Goal: Task Accomplishment & Management: Manage account settings

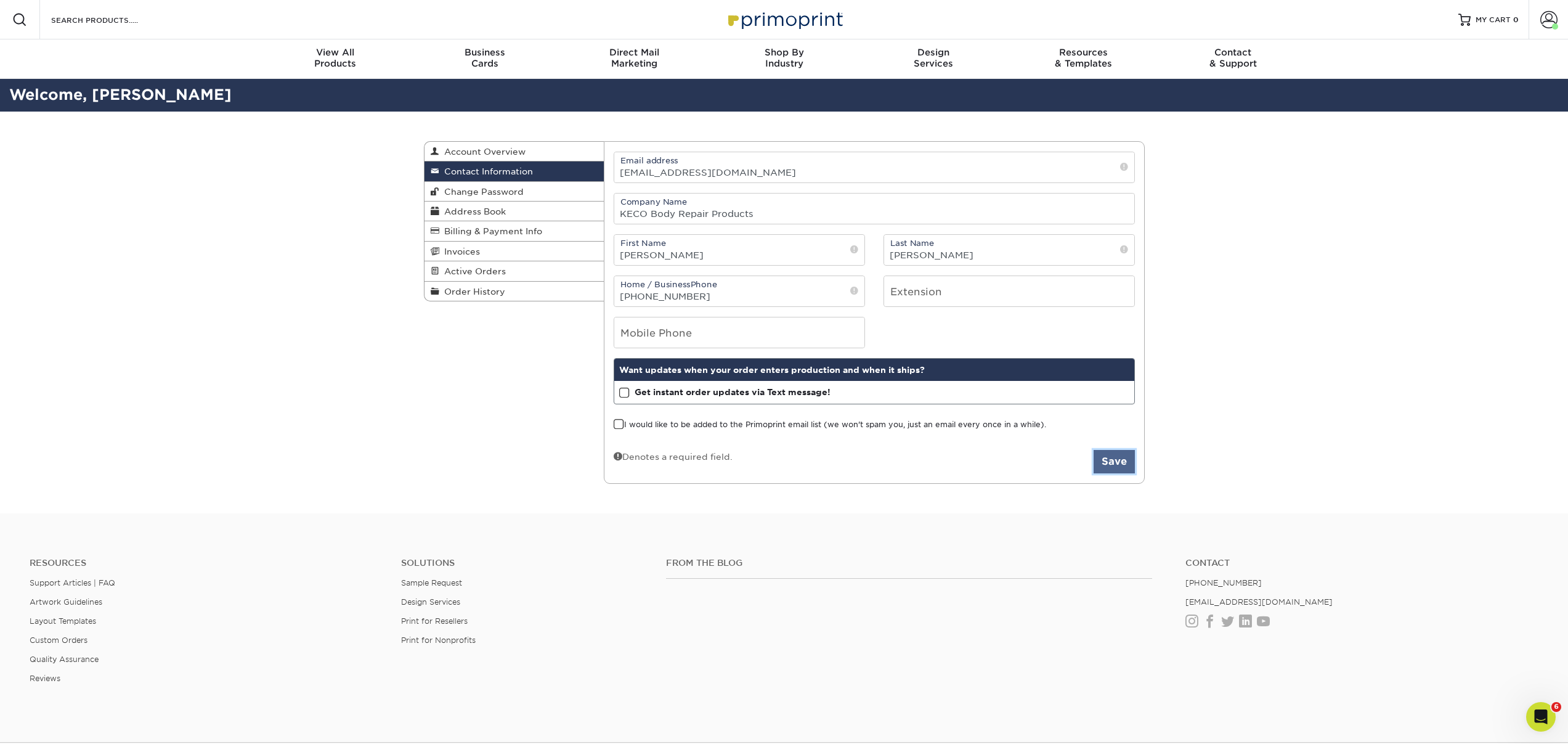
click at [1123, 463] on button "Save" at bounding box center [1114, 462] width 41 height 24
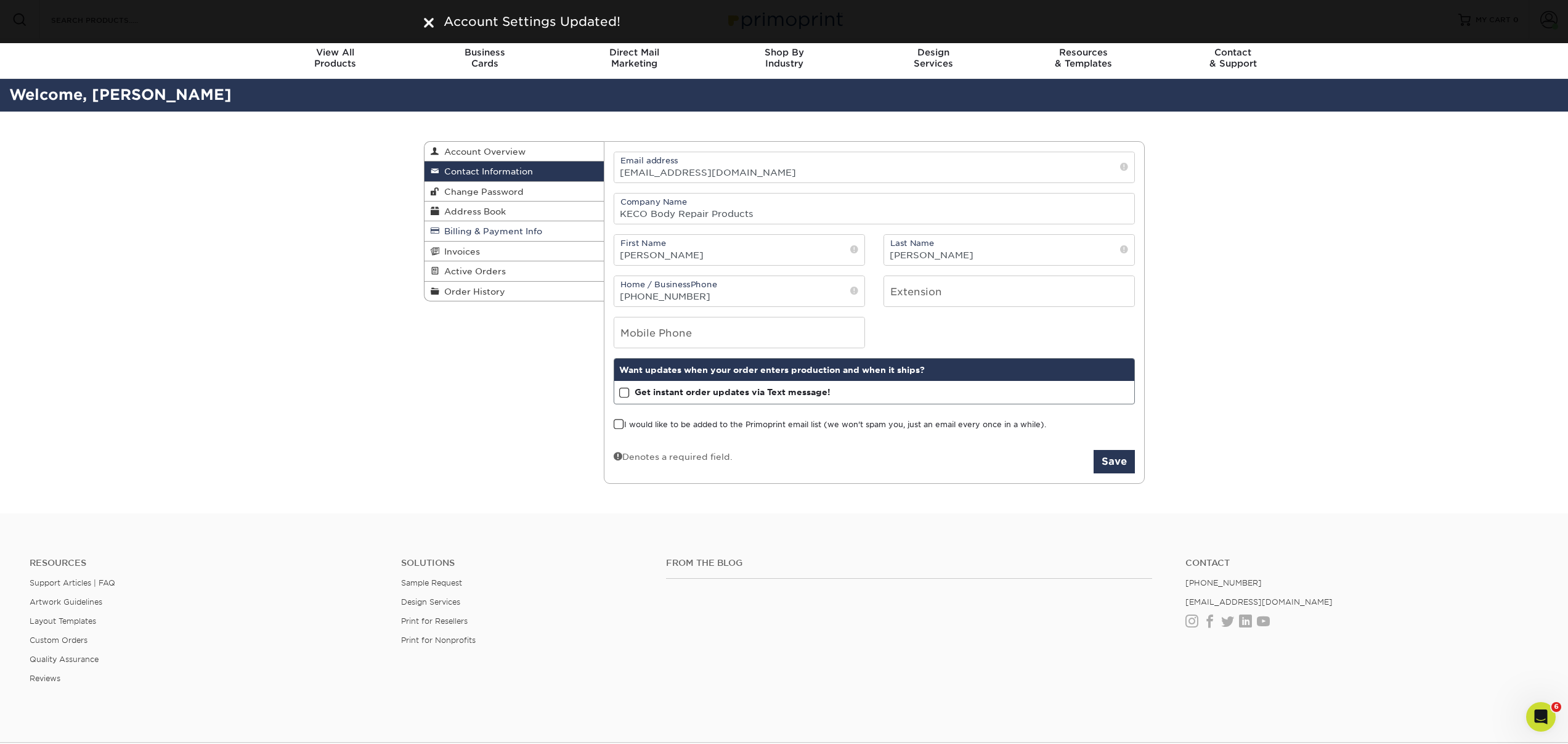
click at [475, 228] on span "Billing & Payment Info" at bounding box center [491, 231] width 103 height 10
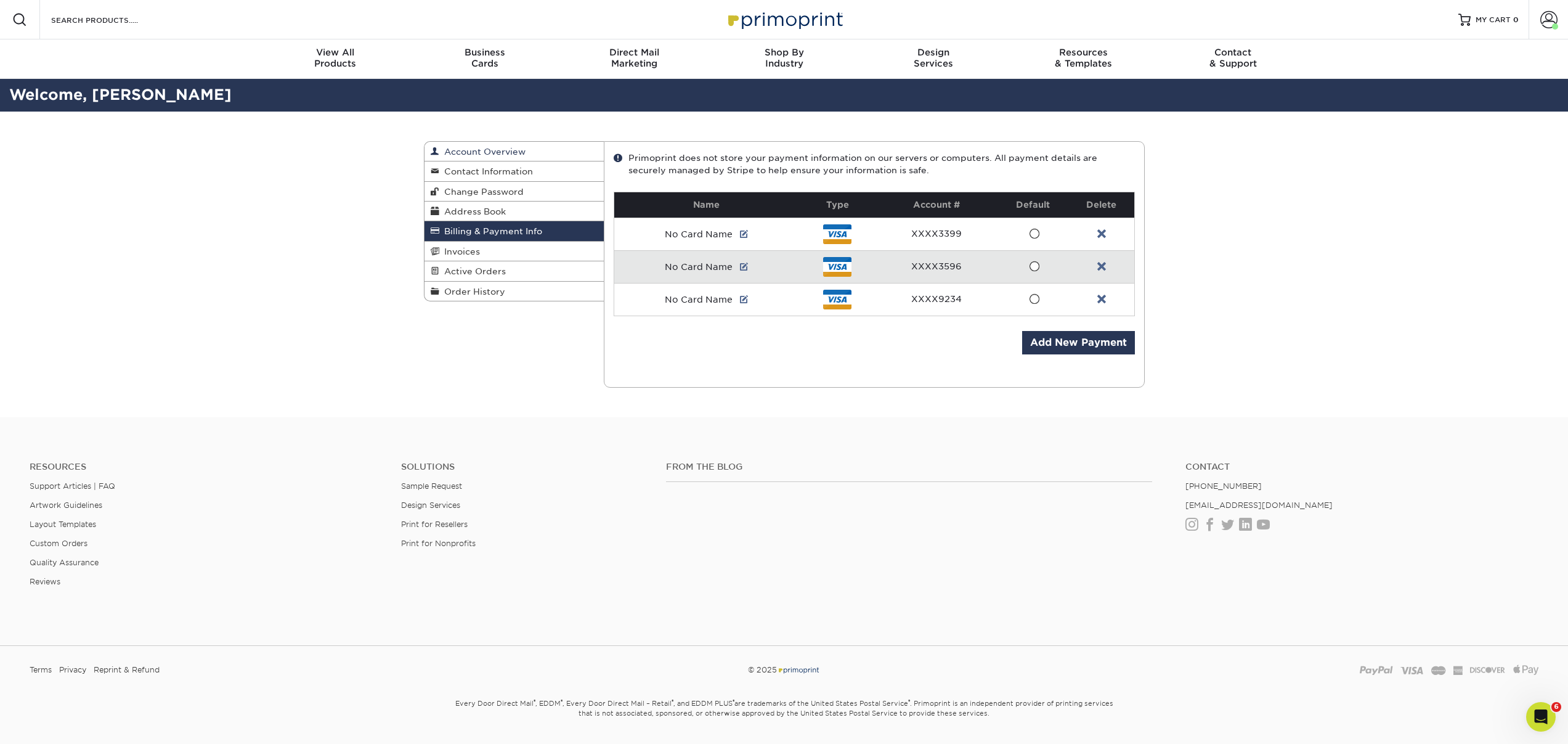
click at [488, 155] on span "Account Overview" at bounding box center [483, 152] width 86 height 10
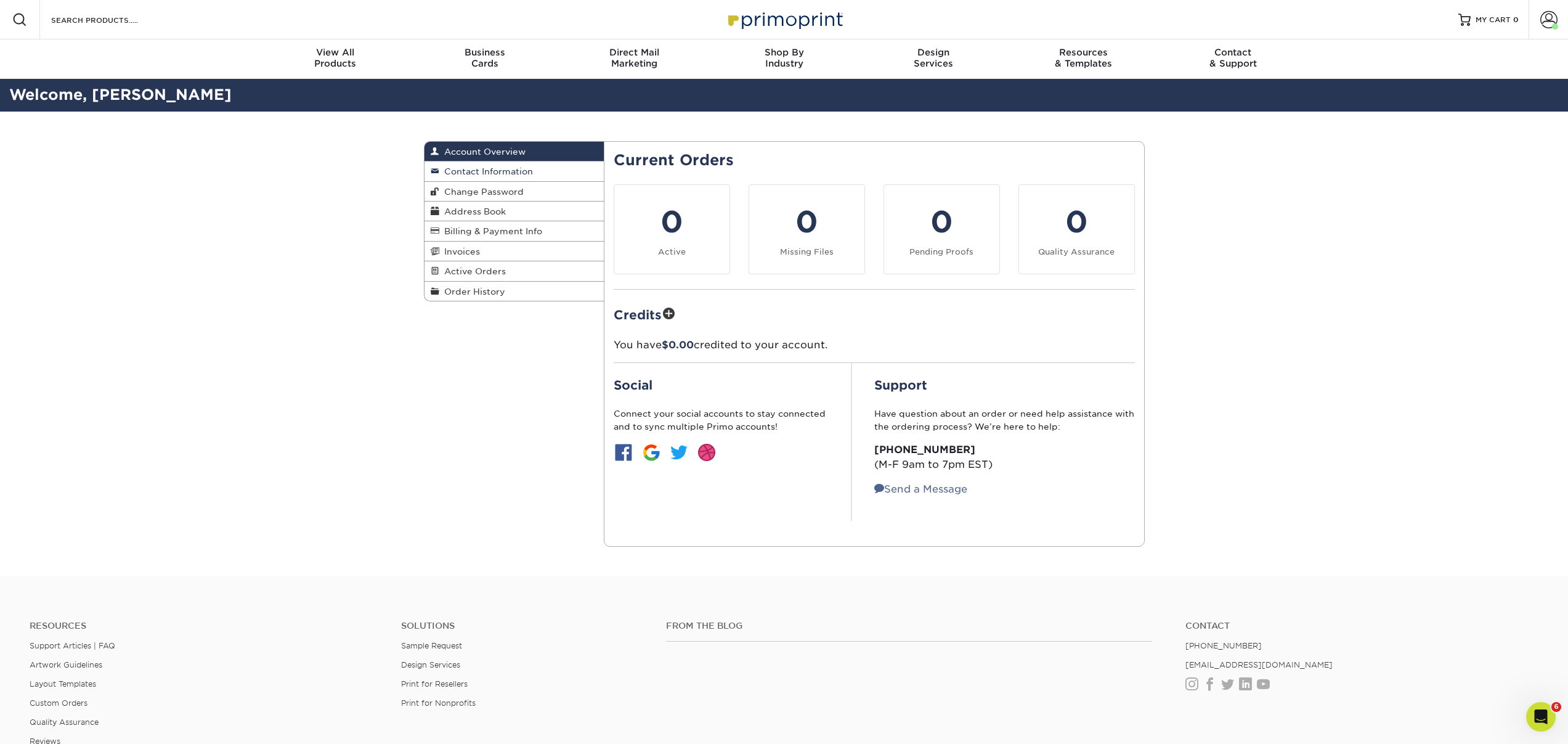
click at [499, 166] on span "Contact Information" at bounding box center [486, 171] width 94 height 10
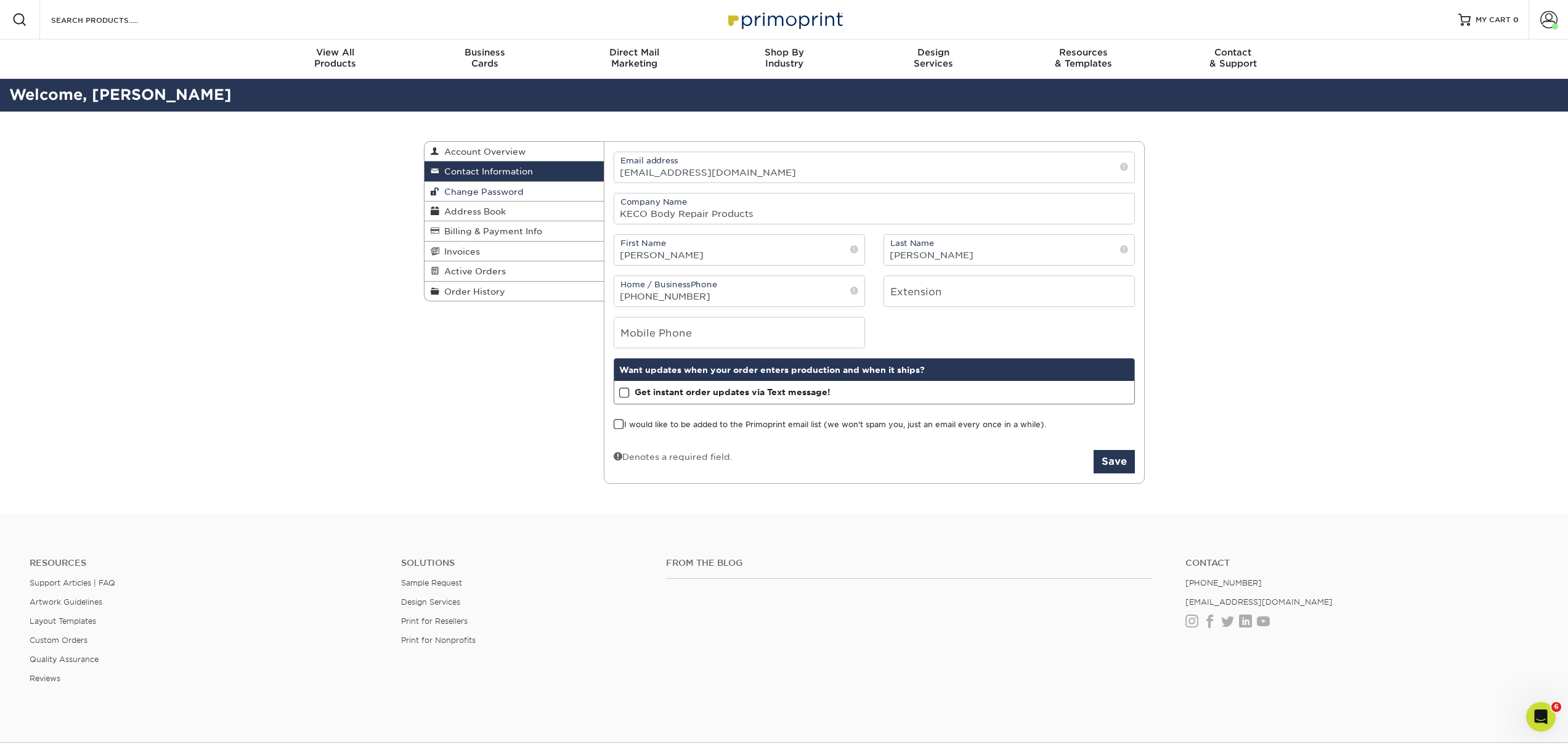
click at [501, 189] on span "Change Password" at bounding box center [481, 192] width 84 height 10
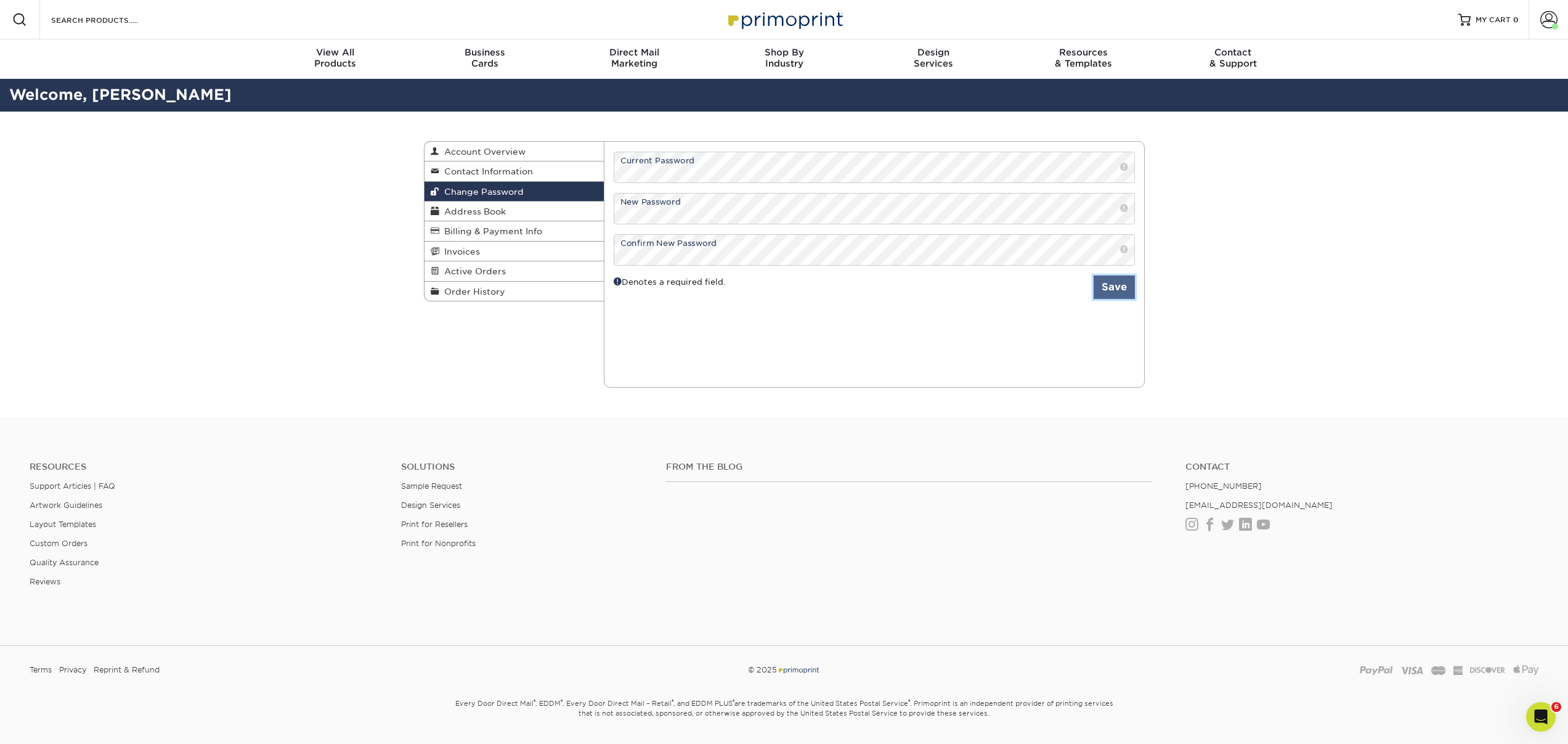
click at [1115, 286] on button "Save" at bounding box center [1114, 288] width 41 height 24
drag, startPoint x: 476, startPoint y: 150, endPoint x: 478, endPoint y: 164, distance: 14.1
click at [476, 150] on span "Account Overview" at bounding box center [483, 152] width 86 height 10
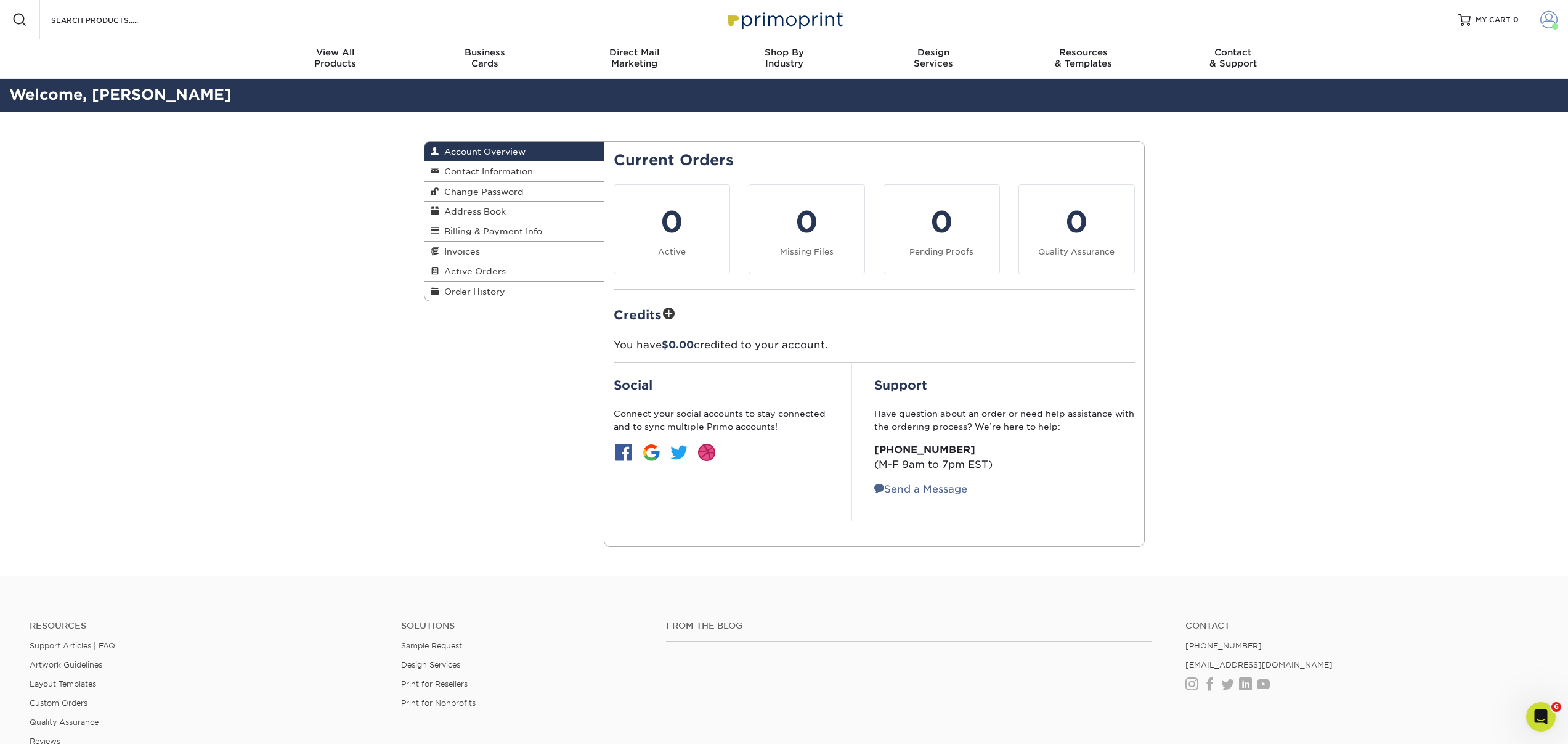
click at [1549, 20] on span at bounding box center [1549, 20] width 17 height 17
click at [1414, 159] on link "Logout" at bounding box center [1476, 166] width 155 height 15
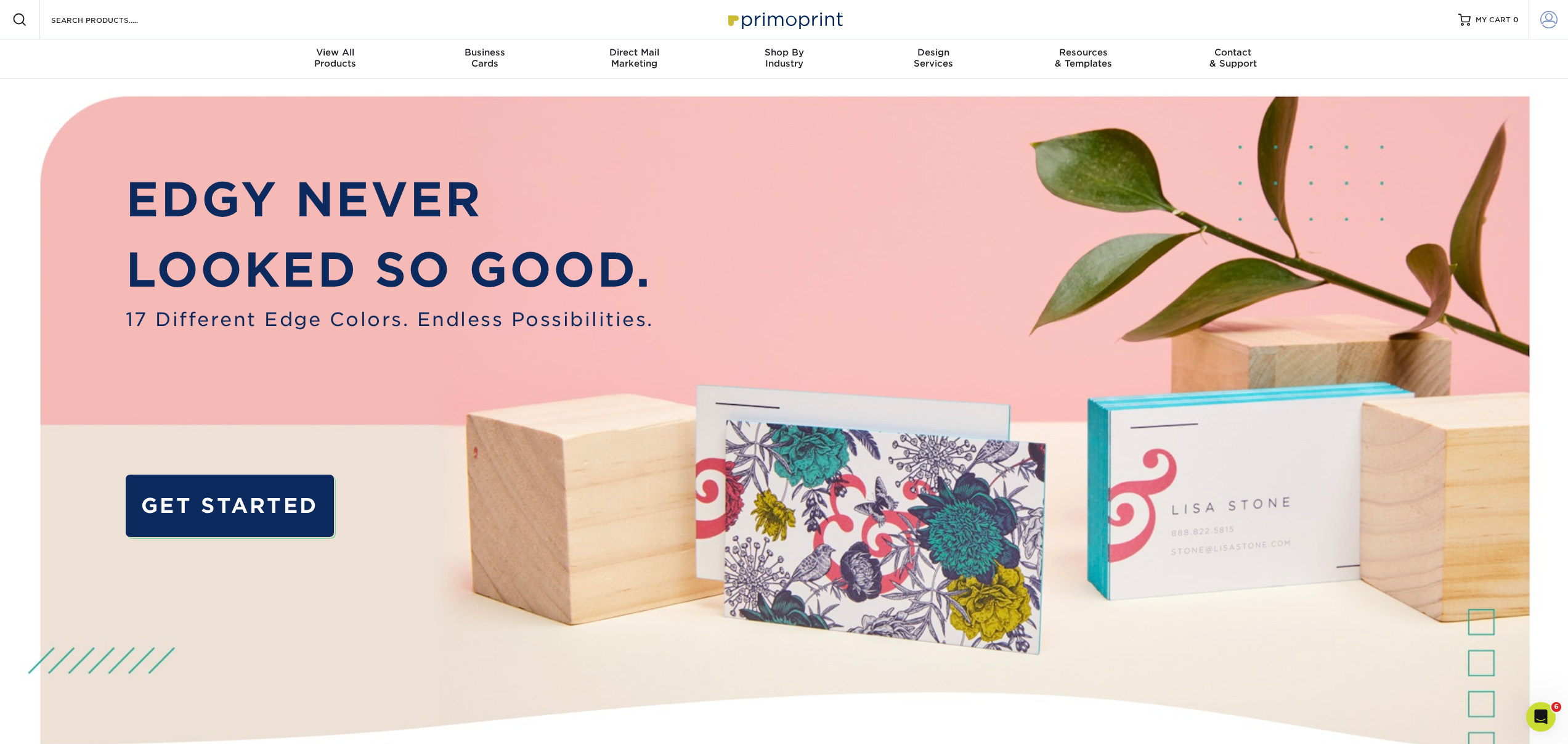
type input "[EMAIL_ADDRESS][DOMAIN_NAME]"
click at [1538, 22] on link "Account" at bounding box center [1549, 20] width 40 height 40
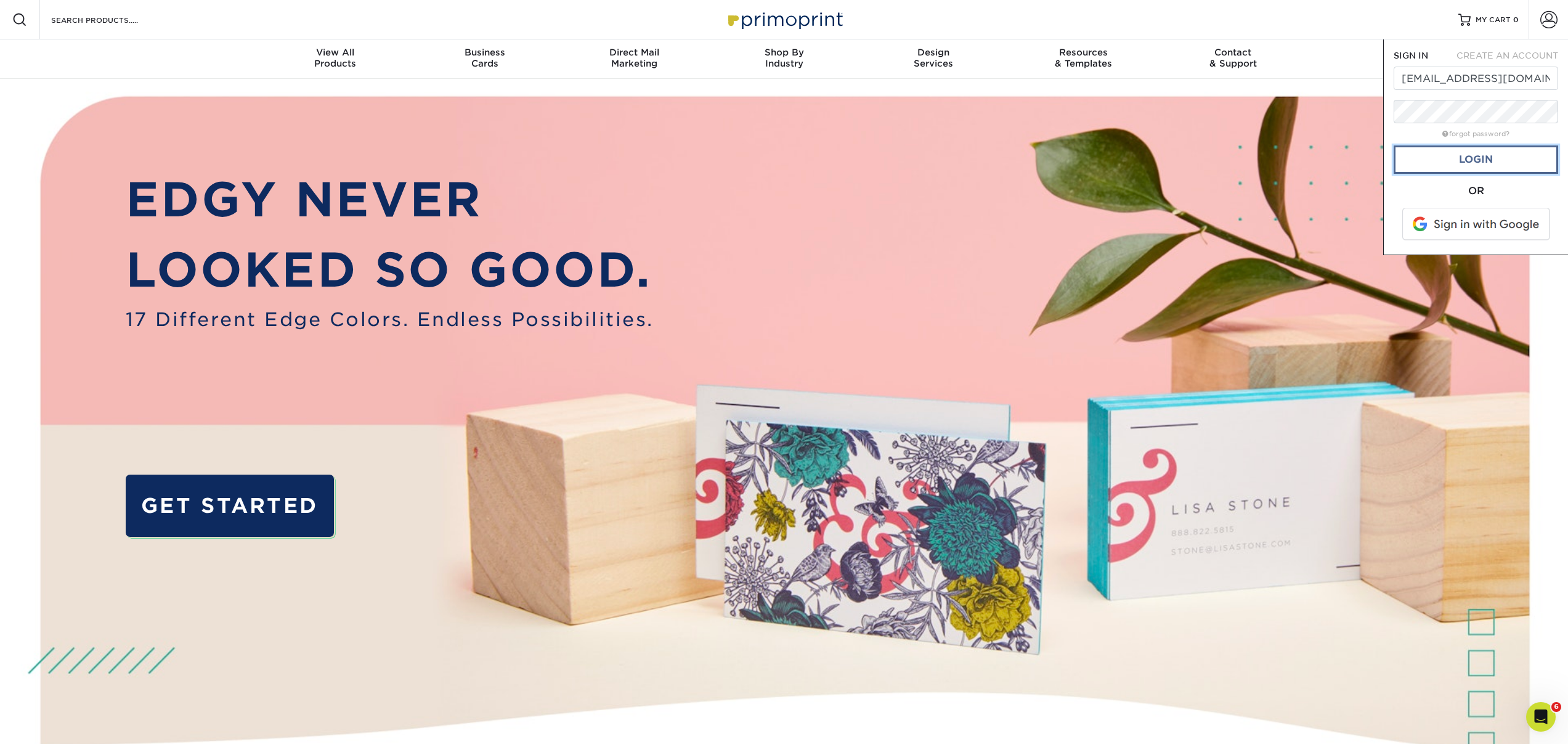
click at [1435, 148] on link "Login" at bounding box center [1476, 160] width 164 height 29
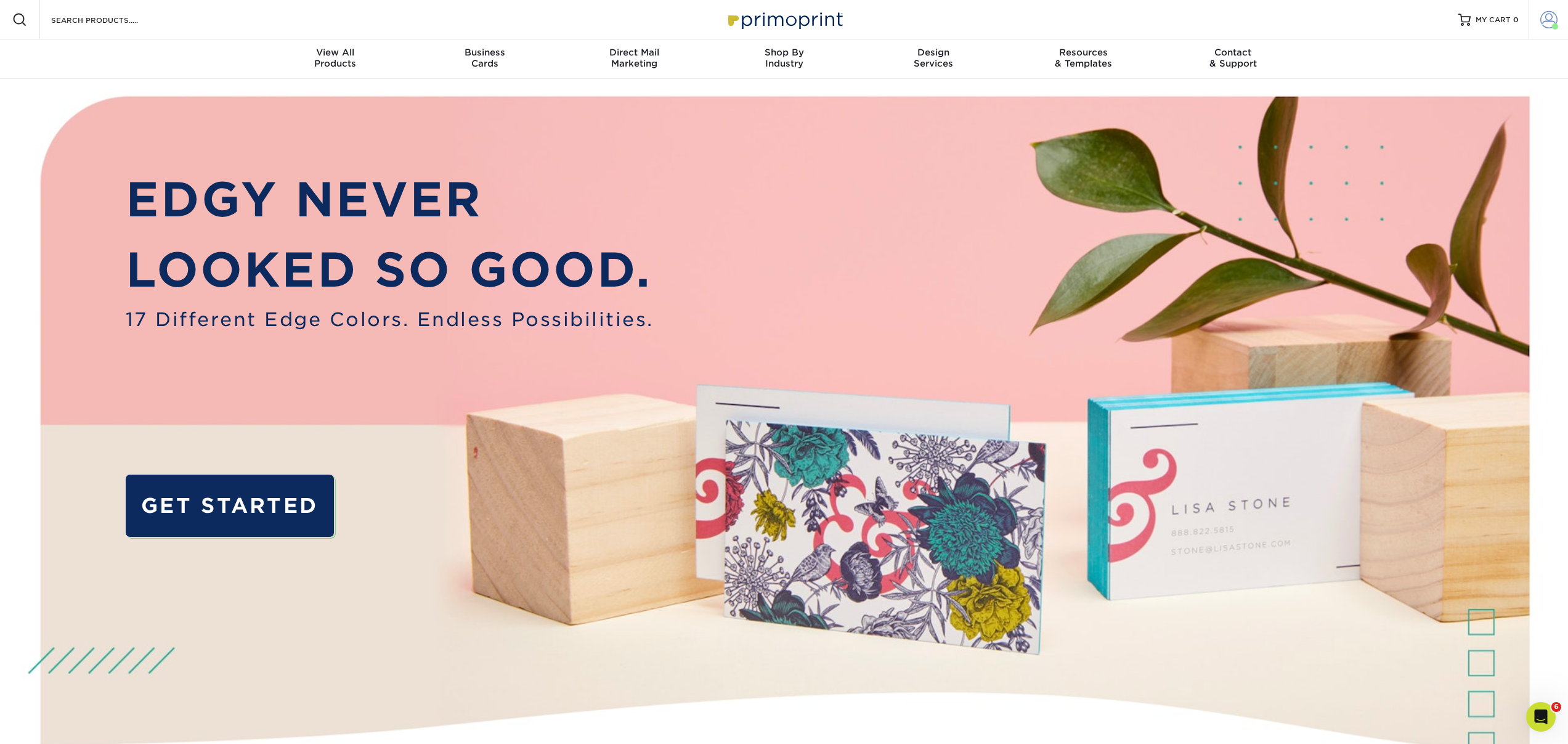
click at [1551, 17] on span at bounding box center [1549, 20] width 17 height 17
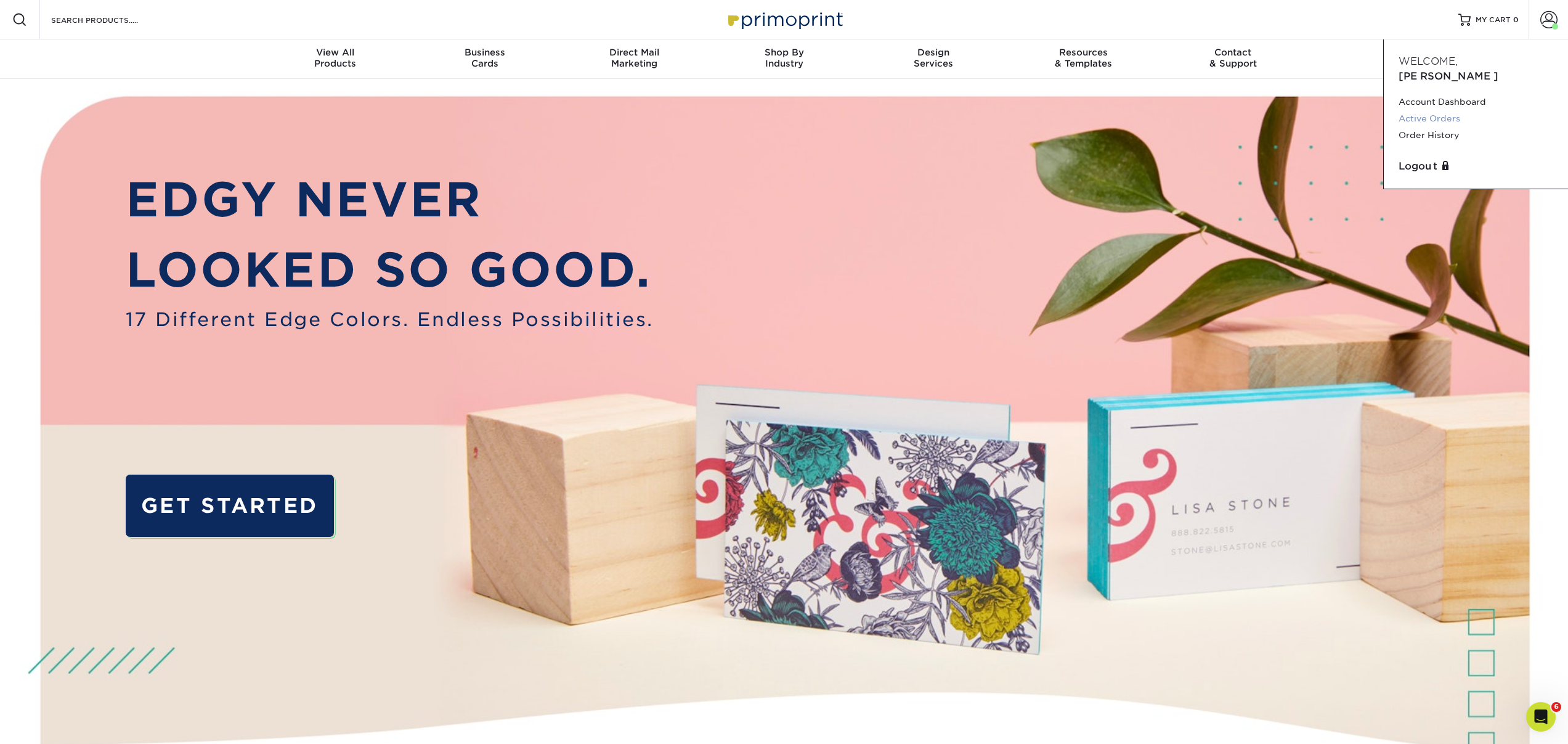
click at [1430, 110] on link "Active Orders" at bounding box center [1476, 118] width 155 height 17
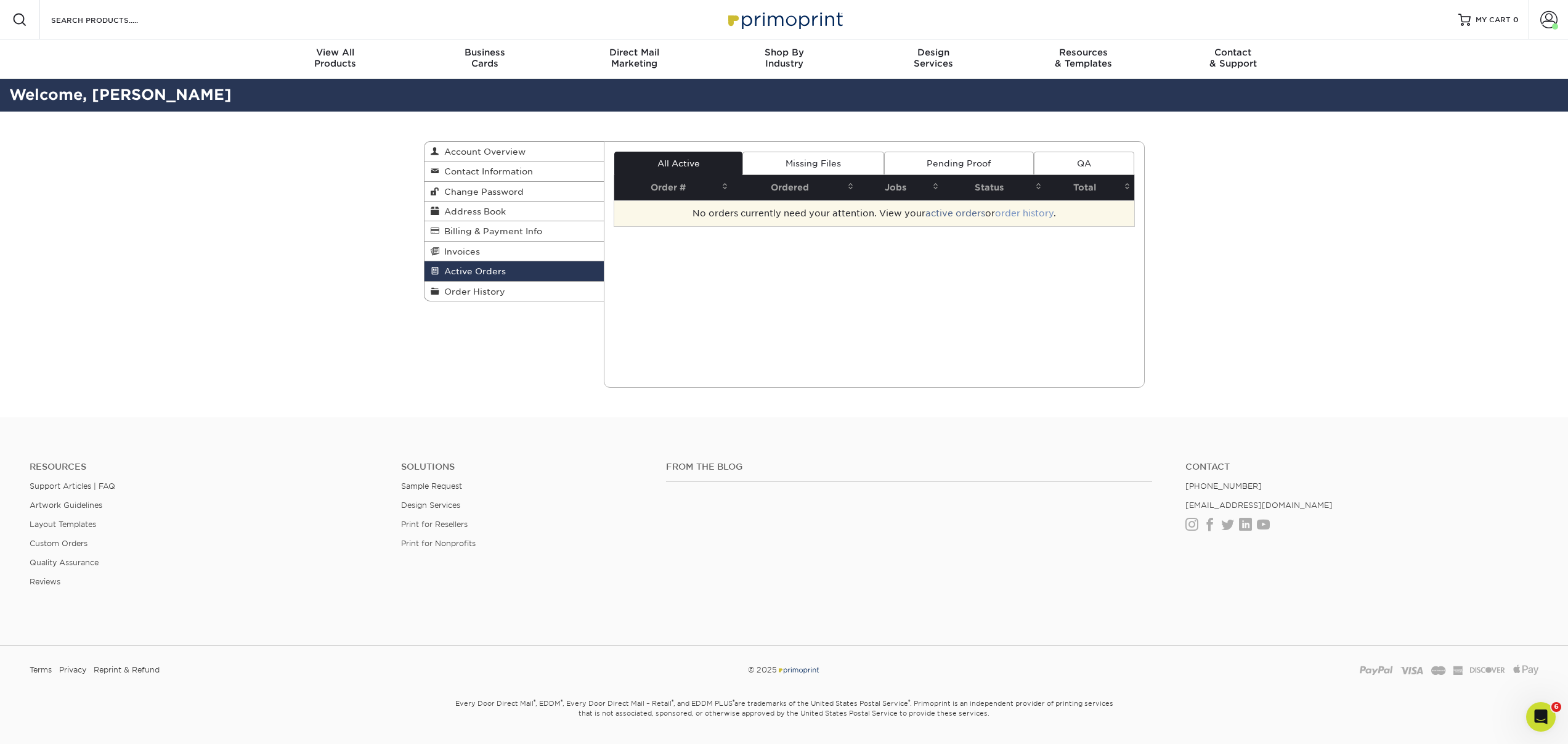
click at [1017, 214] on link "order history" at bounding box center [1024, 213] width 58 height 10
